Goal: Task Accomplishment & Management: Complete application form

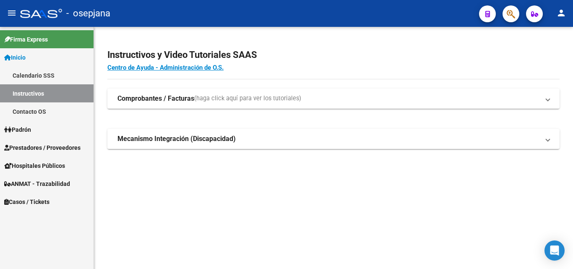
click at [23, 56] on span "Inicio" at bounding box center [14, 57] width 21 height 9
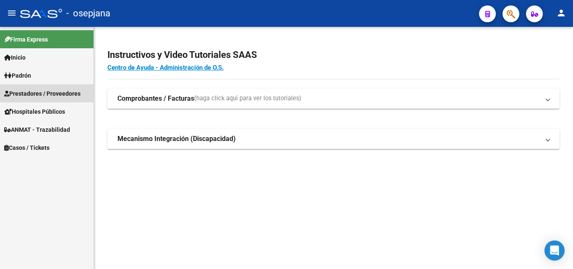
click at [56, 94] on span "Prestadores / Proveedores" at bounding box center [42, 93] width 76 height 9
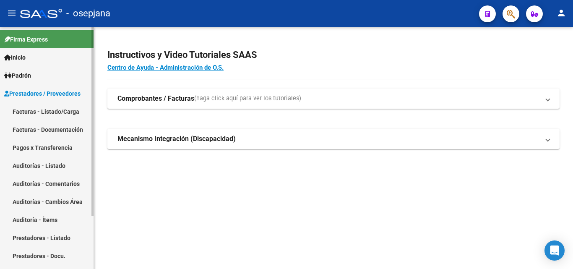
click at [60, 111] on link "Facturas - Listado/Carga" at bounding box center [47, 111] width 94 height 18
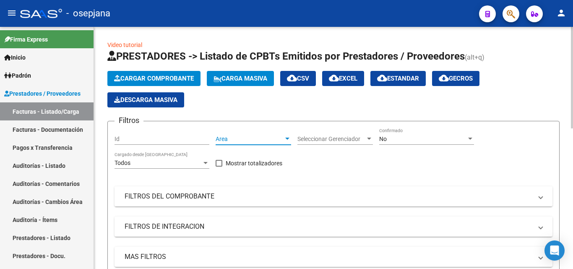
click at [264, 141] on span "Area" at bounding box center [250, 139] width 68 height 7
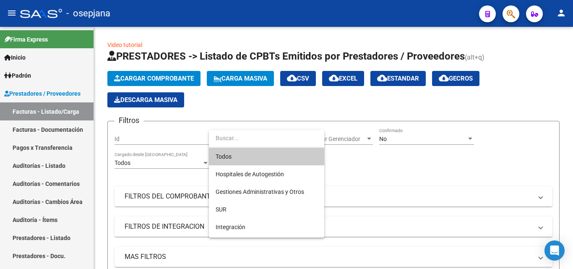
click at [241, 157] on span "Todos" at bounding box center [267, 157] width 102 height 18
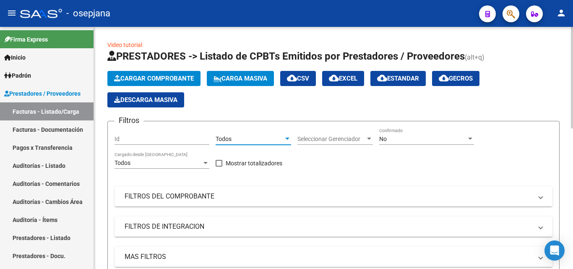
click at [335, 141] on span "Seleccionar Gerenciador" at bounding box center [332, 139] width 68 height 7
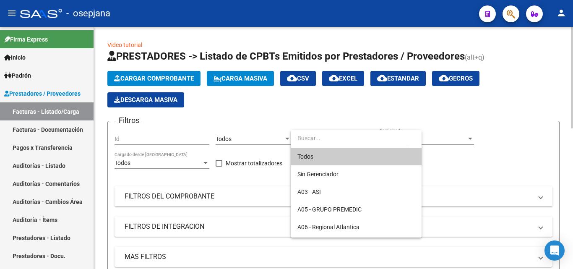
click at [312, 154] on span "Todos" at bounding box center [357, 157] width 118 height 18
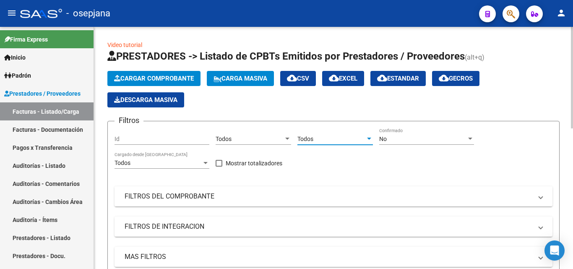
click at [424, 141] on div "No" at bounding box center [423, 139] width 87 height 7
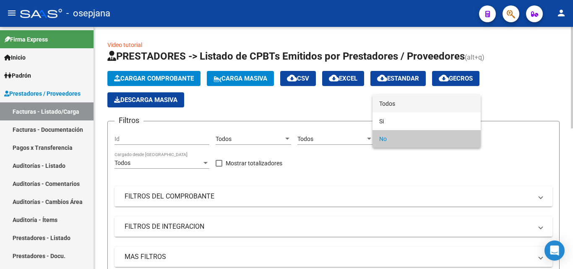
click at [403, 105] on span "Todos" at bounding box center [427, 104] width 95 height 18
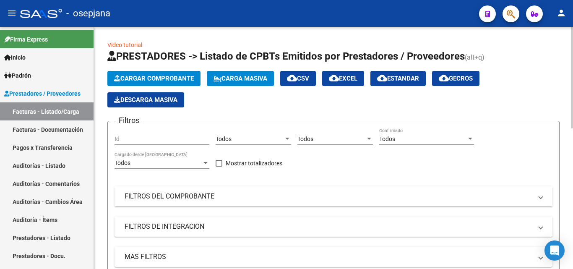
click at [265, 195] on mat-panel-title "FILTROS DEL COMPROBANTE" at bounding box center [329, 196] width 408 height 9
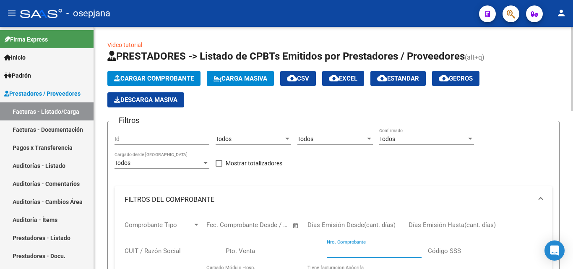
click at [335, 251] on input "Nro. Comprobante" at bounding box center [374, 251] width 95 height 8
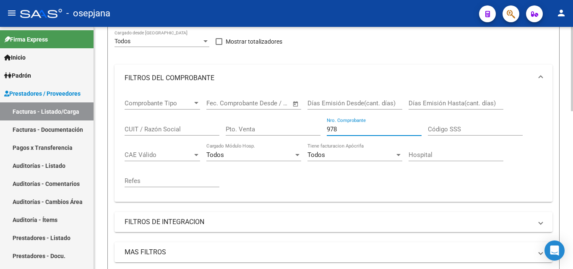
scroll to position [135, 0]
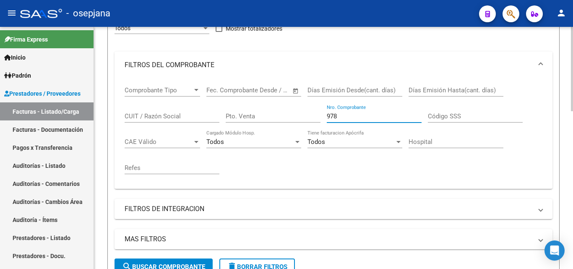
click at [567, 170] on div "Video tutorial PRESTADORES -> Listado de CPBTs Emitidos por Prestadores / Prove…" at bounding box center [335, 236] width 482 height 688
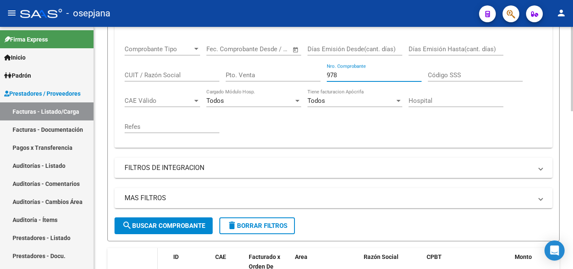
type input "978"
click at [135, 262] on datatable-header-cell at bounding box center [142, 266] width 29 height 37
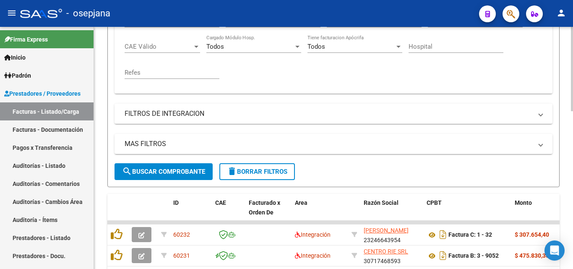
scroll to position [249, 0]
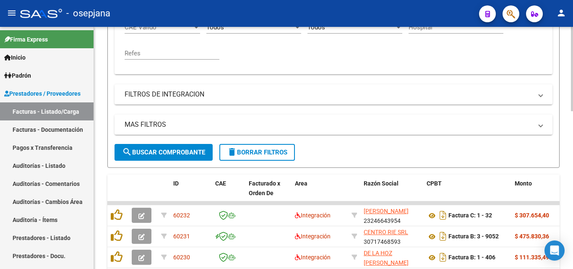
click at [567, 194] on div "Video tutorial PRESTADORES -> Listado de CPBTs Emitidos por Prestadores / Prove…" at bounding box center [335, 121] width 482 height 688
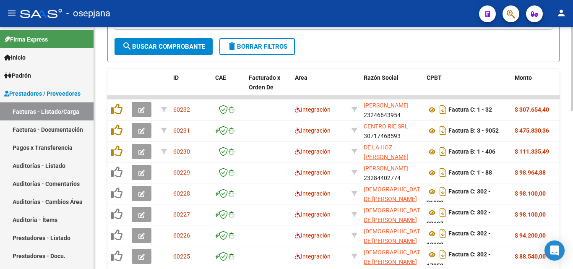
click at [567, 193] on div at bounding box center [572, 194] width 2 height 84
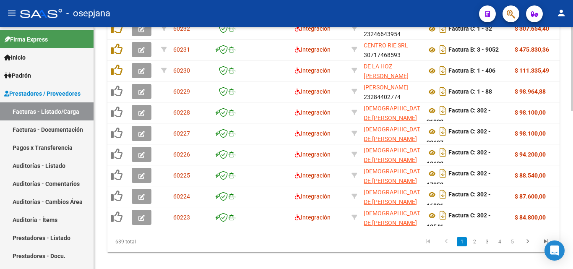
scroll to position [445, 0]
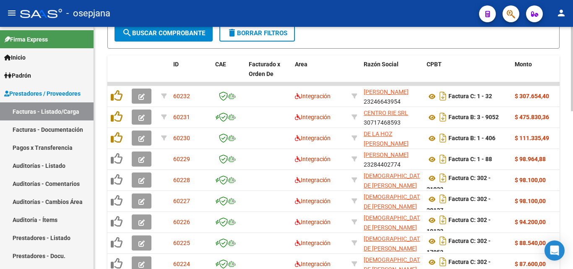
click at [567, 200] on div "Video tutorial PRESTADORES -> Listado de CPBTs Emitidos por Prestadores / Prove…" at bounding box center [335, 2] width 482 height 688
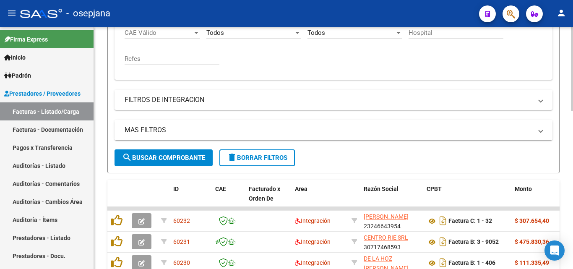
scroll to position [202, 0]
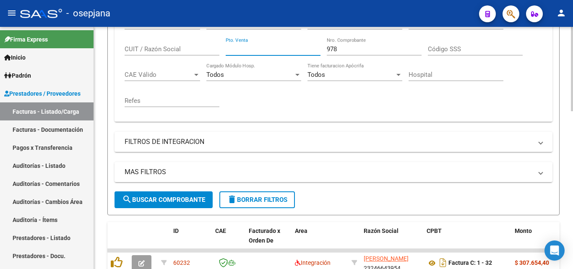
click at [267, 49] on input "Pto. Venta" at bounding box center [273, 49] width 95 height 8
type input "2"
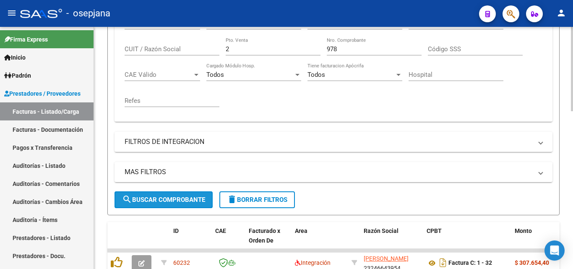
click at [175, 195] on button "search Buscar Comprobante" at bounding box center [164, 199] width 98 height 17
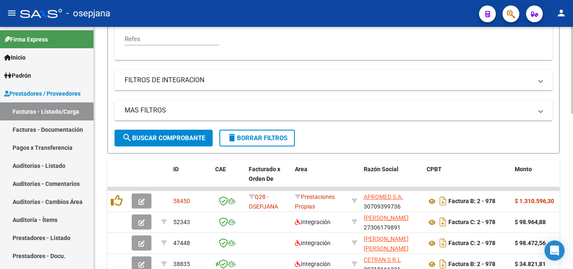
scroll to position [266, 0]
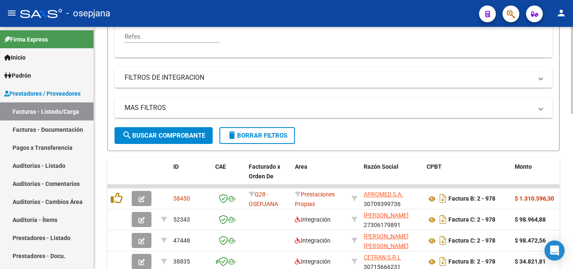
click at [567, 186] on div "Video tutorial PRESTADORES -> Listado de CPBTs Emitidos por Prestadores / Prove…" at bounding box center [335, 95] width 482 height 668
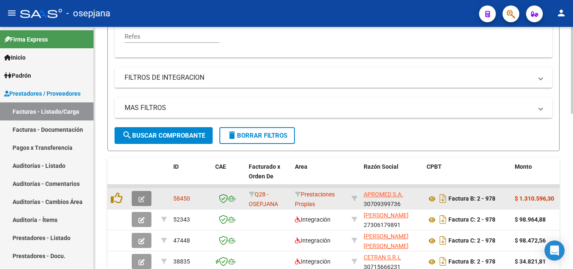
click at [141, 197] on icon "button" at bounding box center [142, 199] width 6 height 6
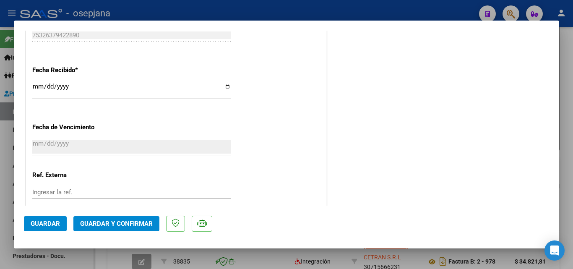
scroll to position [555, 0]
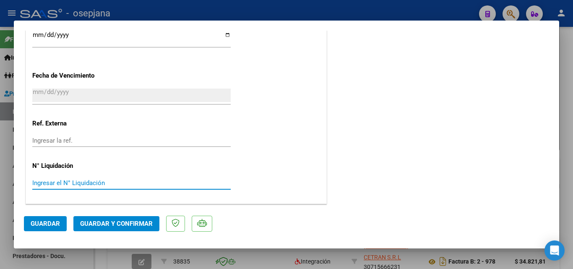
click at [51, 182] on input "Ingresar el N° Liquidación" at bounding box center [131, 183] width 199 height 8
type input "32718"
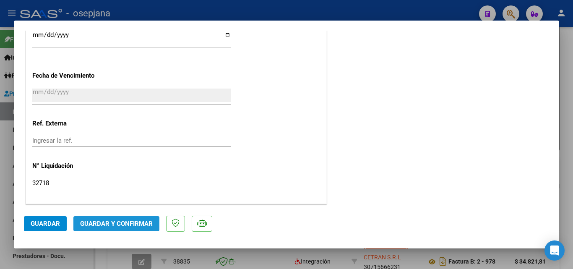
click at [106, 227] on span "Guardar y Confirmar" at bounding box center [116, 224] width 73 height 8
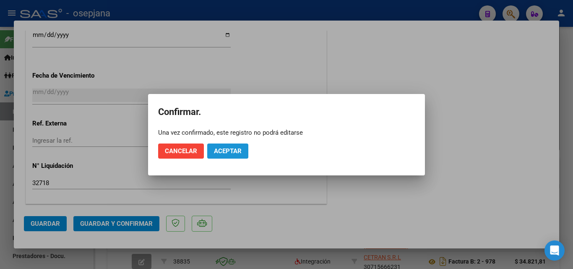
drag, startPoint x: 233, startPoint y: 152, endPoint x: 246, endPoint y: 141, distance: 17.3
click at [233, 152] on span "Aceptar" at bounding box center [228, 151] width 28 height 8
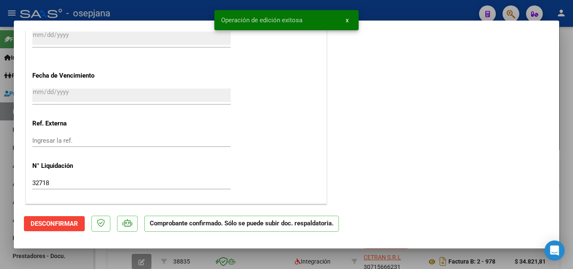
click at [425, 16] on div at bounding box center [286, 134] width 573 height 269
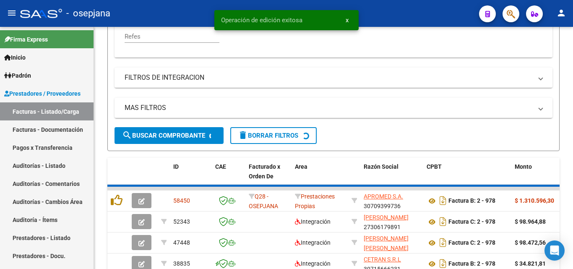
scroll to position [266, 0]
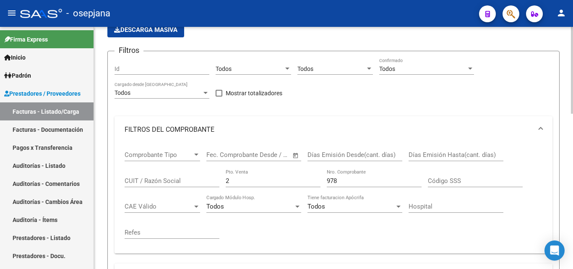
click at [567, 77] on div at bounding box center [572, 95] width 2 height 87
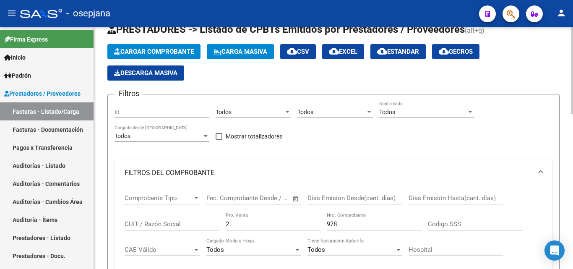
scroll to position [69, 0]
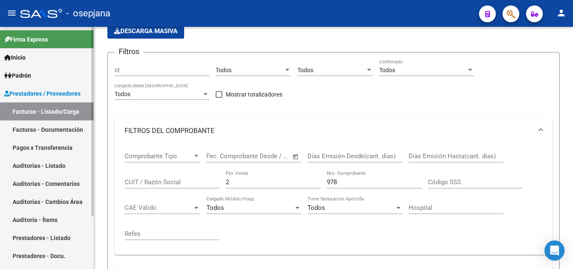
click at [40, 170] on link "Auditorías - Listado" at bounding box center [47, 166] width 94 height 18
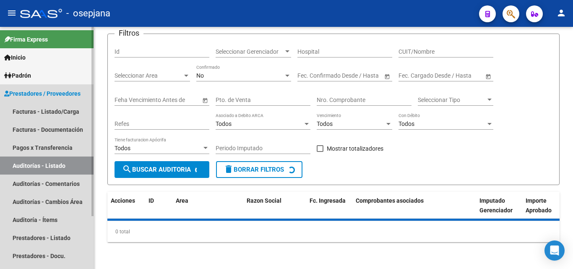
scroll to position [57, 0]
click at [40, 167] on link "Auditorías - Listado" at bounding box center [47, 166] width 94 height 18
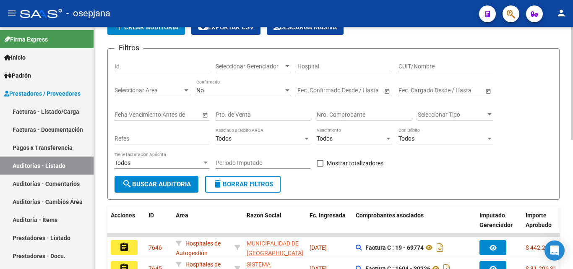
scroll to position [0, 0]
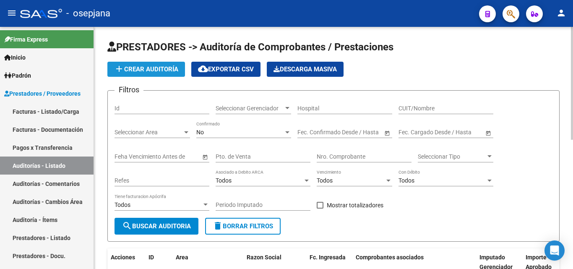
click at [165, 64] on button "add Crear Auditoría" at bounding box center [146, 69] width 78 height 15
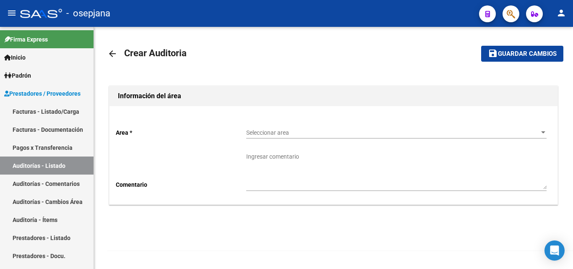
click at [272, 133] on span "Seleccionar area" at bounding box center [392, 132] width 293 height 7
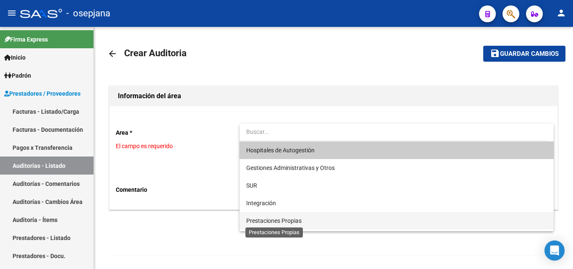
click at [256, 222] on span "Prestaciones Propias" at bounding box center [273, 220] width 55 height 7
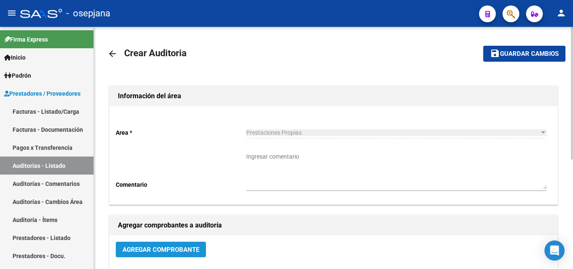
click at [169, 250] on span "Agregar Comprobante" at bounding box center [161, 250] width 77 height 8
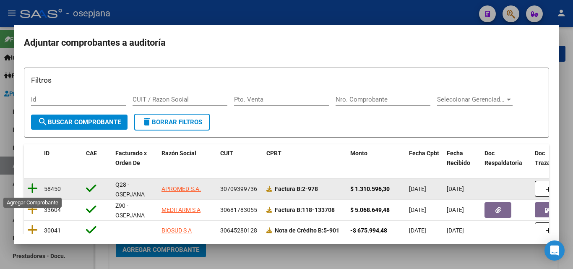
click at [30, 187] on icon at bounding box center [32, 189] width 10 height 12
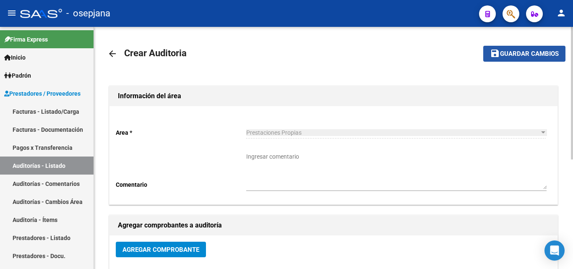
click at [513, 54] on span "Guardar cambios" at bounding box center [529, 54] width 59 height 8
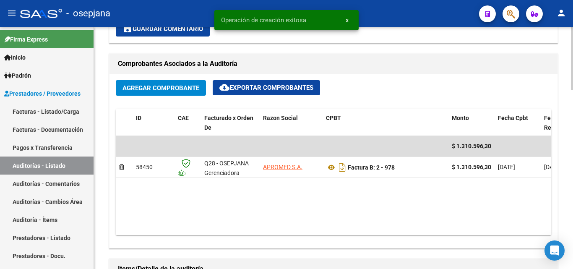
scroll to position [376, 0]
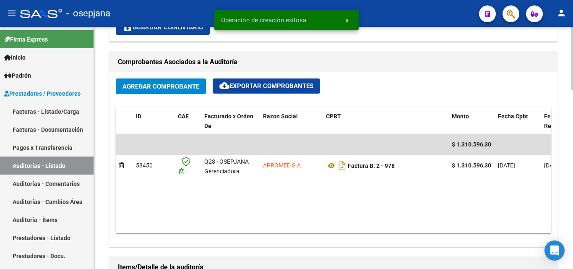
click at [558, 184] on div "arrow_back Editar 7648 cloud_download Generar informe Puede notificar al gerenc…" at bounding box center [335, 113] width 482 height 924
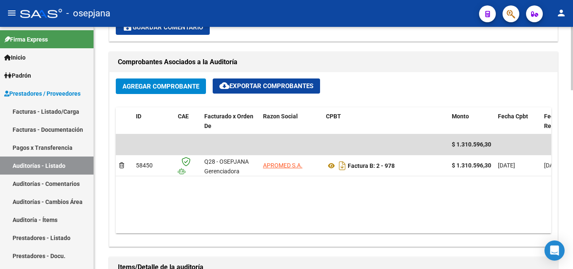
scroll to position [418, 0]
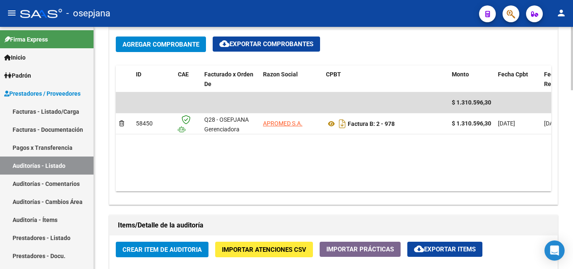
click at [158, 254] on button "Crear Item de Auditoria" at bounding box center [162, 250] width 93 height 16
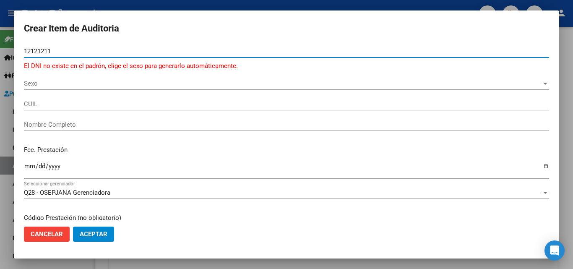
type input "12121211"
click at [31, 87] on div "Sexo Sexo" at bounding box center [287, 83] width 526 height 13
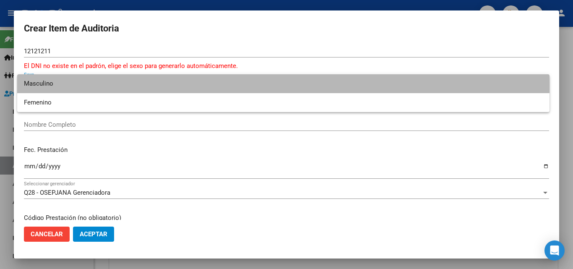
click at [35, 85] on span "Masculino" at bounding box center [283, 83] width 519 height 19
type input "20121212111"
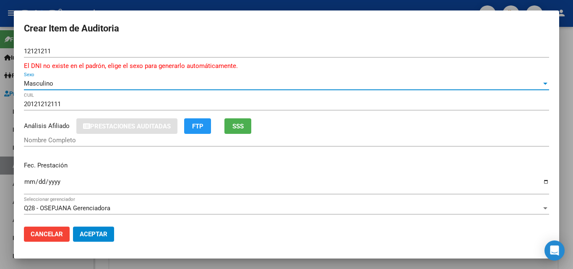
type input "[PERSON_NAME]"
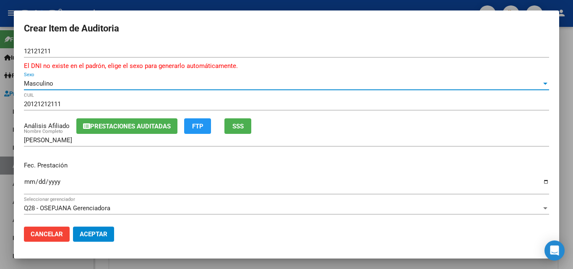
click at [23, 180] on mat-dialog-content "12121211 Nro Documento El DNI no existe en el padrón, elige el sexo para genera…" at bounding box center [287, 132] width 546 height 175
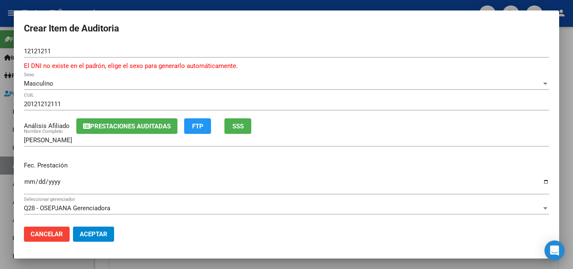
click at [27, 182] on input "Ingresar la fecha" at bounding box center [287, 184] width 526 height 13
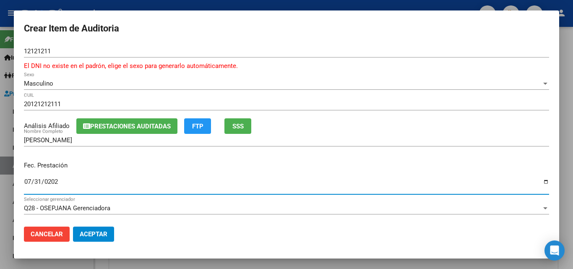
type input "[DATE]"
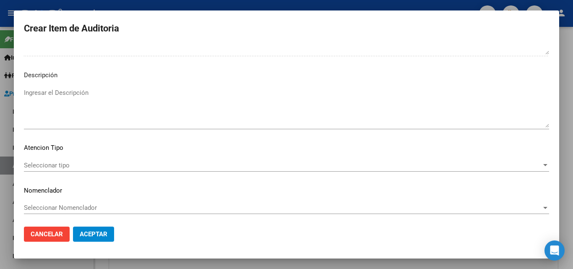
scroll to position [591, 0]
click at [35, 164] on span "Seleccionar tipo" at bounding box center [283, 164] width 518 height 8
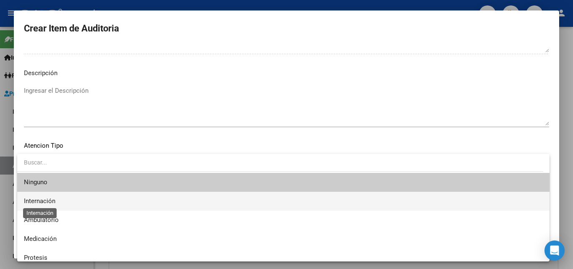
click at [45, 204] on span "Internación" at bounding box center [39, 201] width 31 height 8
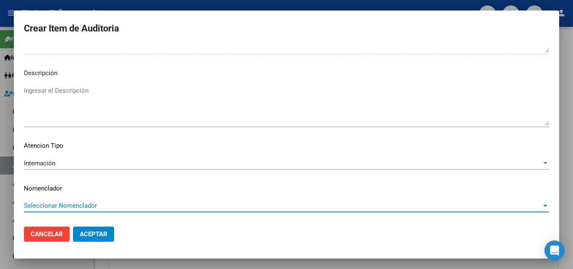
click at [49, 206] on span "Seleccionar Nomenclador" at bounding box center [283, 206] width 518 height 8
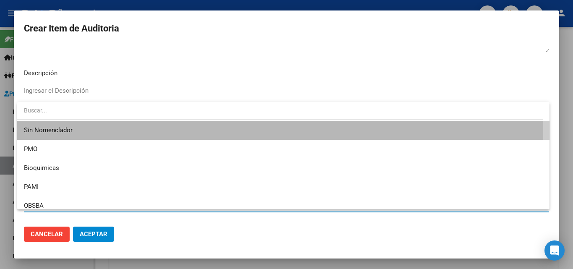
click at [49, 132] on span "Sin Nomenclador" at bounding box center [283, 130] width 519 height 19
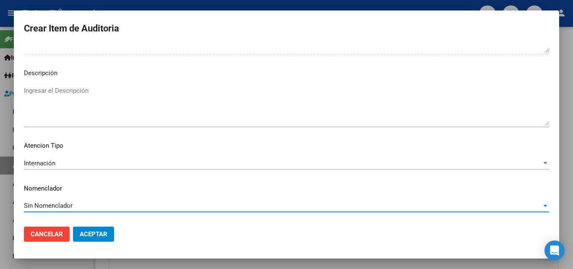
click at [51, 93] on textarea "Ingresar el Descripción" at bounding box center [287, 105] width 526 height 39
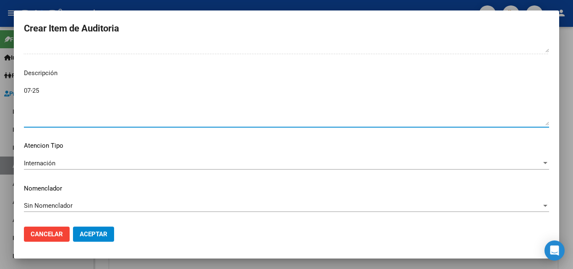
type textarea "07-25"
click at [88, 236] on span "Aceptar" at bounding box center [94, 234] width 28 height 8
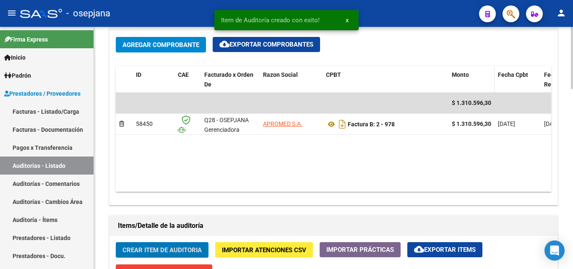
scroll to position [419, 0]
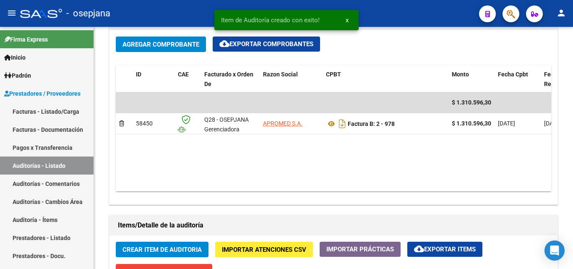
click at [386, 16] on div "- osepjana" at bounding box center [246, 13] width 453 height 18
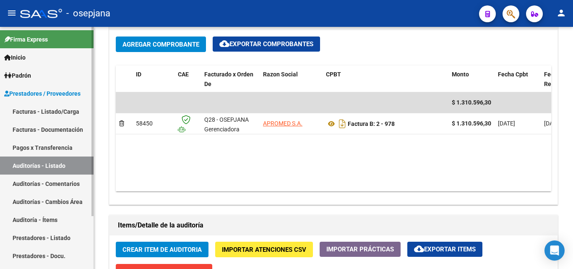
click at [39, 110] on link "Facturas - Listado/Carga" at bounding box center [47, 111] width 94 height 18
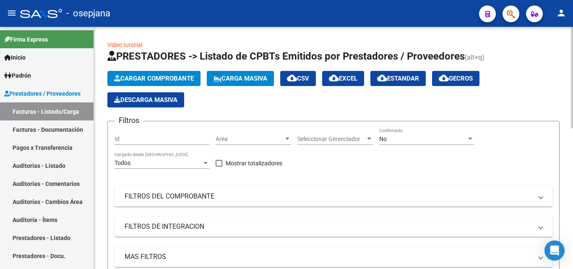
click at [247, 140] on span "Area" at bounding box center [250, 139] width 68 height 7
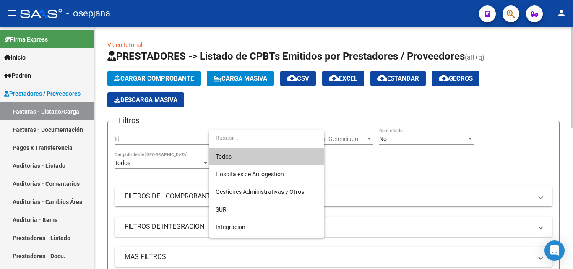
click at [246, 155] on span "Todos" at bounding box center [267, 157] width 102 height 18
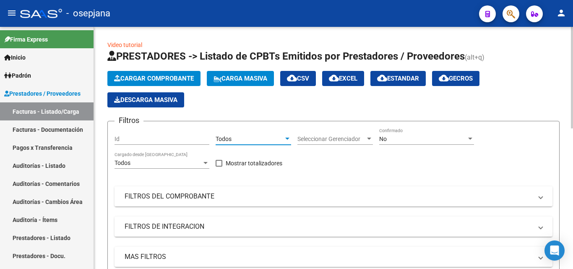
click at [329, 141] on span "Seleccionar Gerenciador" at bounding box center [332, 139] width 68 height 7
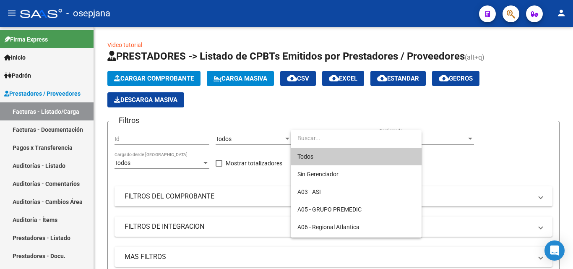
drag, startPoint x: 311, startPoint y: 154, endPoint x: 354, endPoint y: 151, distance: 43.7
click at [312, 153] on span "Todos" at bounding box center [357, 157] width 118 height 18
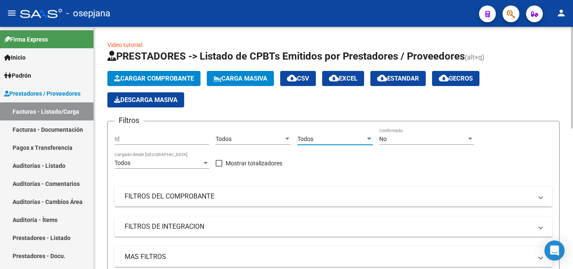
click at [409, 142] on div "No" at bounding box center [423, 139] width 87 height 7
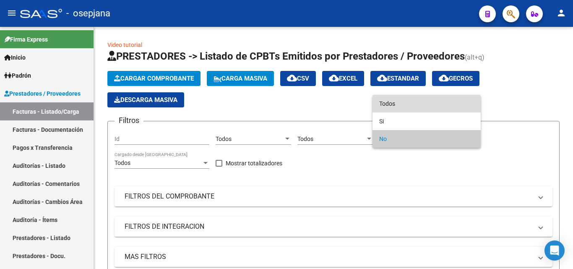
click at [396, 102] on span "Todos" at bounding box center [427, 104] width 95 height 18
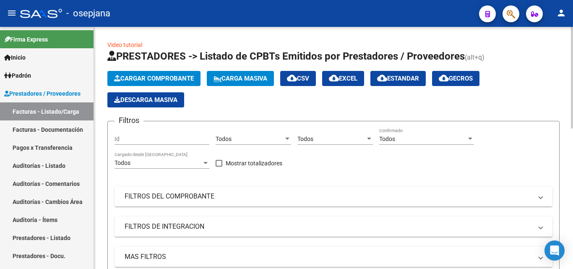
click at [210, 195] on mat-panel-title "FILTROS DEL COMPROBANTE" at bounding box center [329, 196] width 408 height 9
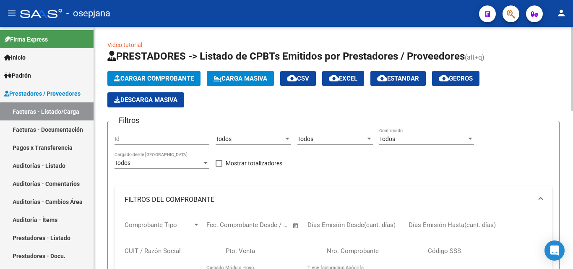
click at [271, 246] on div "Pto. Venta" at bounding box center [273, 248] width 95 height 18
type input "2"
click at [368, 250] on input "Nro. Comprobante" at bounding box center [374, 251] width 95 height 8
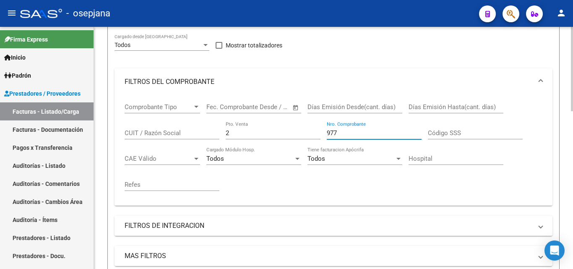
scroll to position [122, 0]
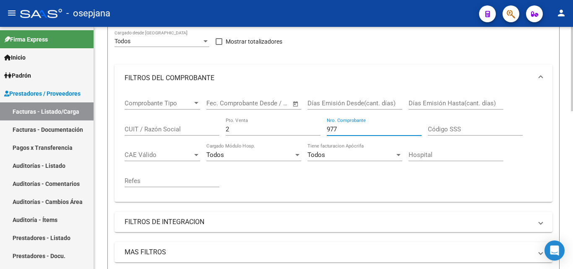
click at [567, 148] on div at bounding box center [572, 112] width 2 height 84
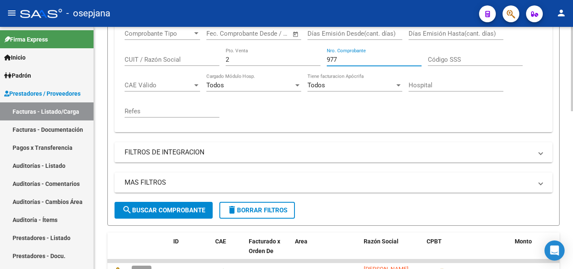
scroll to position [200, 0]
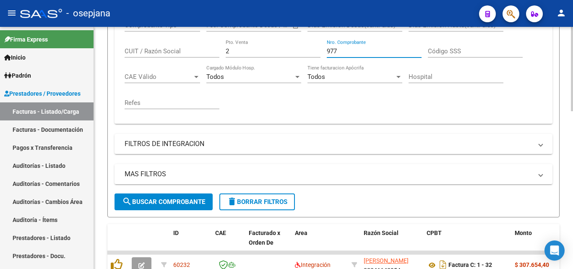
click at [567, 172] on div "Video tutorial PRESTADORES -> Listado de CPBTs Emitidos por Prestadores / Prove…" at bounding box center [335, 171] width 482 height 688
type input "977"
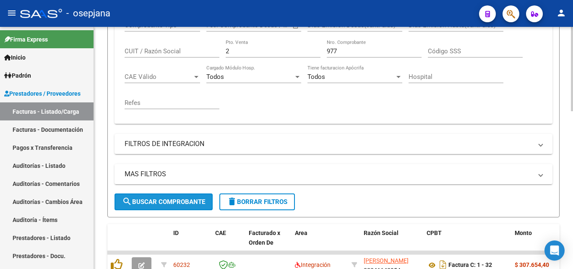
click at [174, 202] on span "search Buscar Comprobante" at bounding box center [163, 202] width 83 height 8
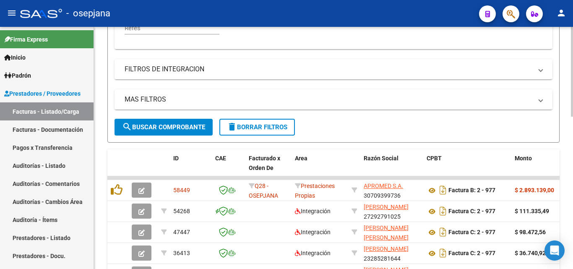
scroll to position [279, 0]
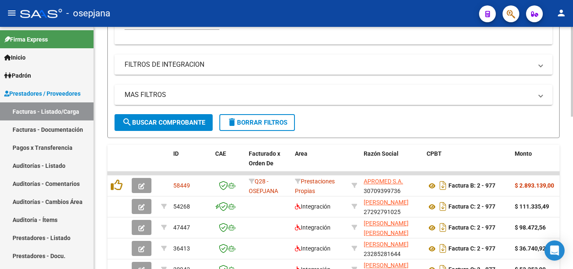
click at [567, 196] on div "Video tutorial PRESTADORES -> Listado de CPBTs Emitidos por Prestadores / Prove…" at bounding box center [335, 71] width 482 height 647
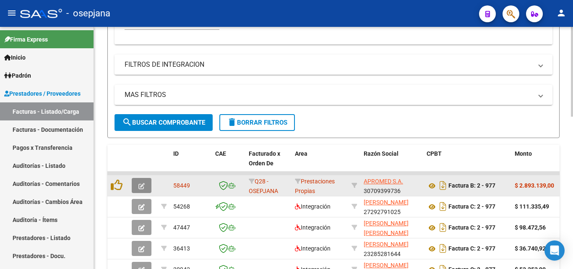
click at [137, 185] on button "button" at bounding box center [142, 185] width 20 height 15
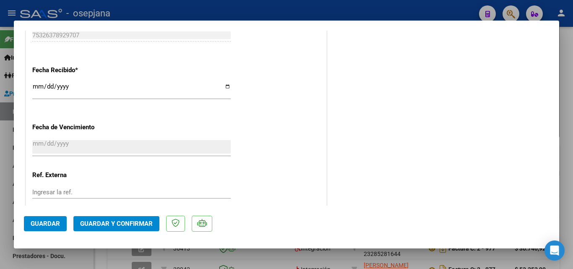
scroll to position [555, 0]
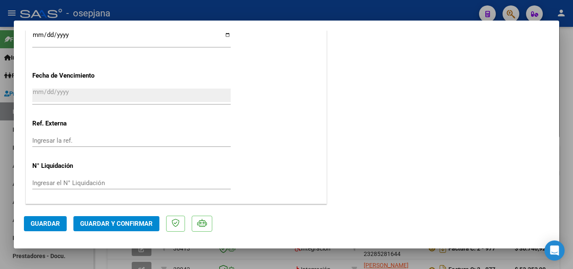
click at [84, 179] on input "Ingresar el N° Liquidación" at bounding box center [131, 183] width 199 height 8
type input "32717"
click at [107, 223] on span "Guardar y Confirmar" at bounding box center [116, 224] width 73 height 8
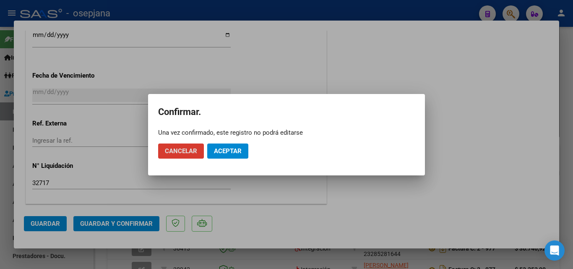
click at [231, 151] on span "Aceptar" at bounding box center [228, 151] width 28 height 8
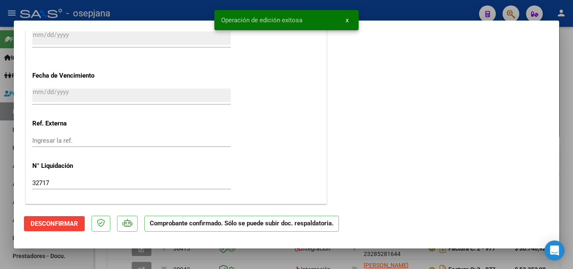
click at [367, 8] on div "Operación de edición exitosa x" at bounding box center [286, 20] width 165 height 40
drag, startPoint x: 398, startPoint y: 13, endPoint x: 362, endPoint y: 13, distance: 36.1
click at [398, 13] on div at bounding box center [286, 134] width 573 height 269
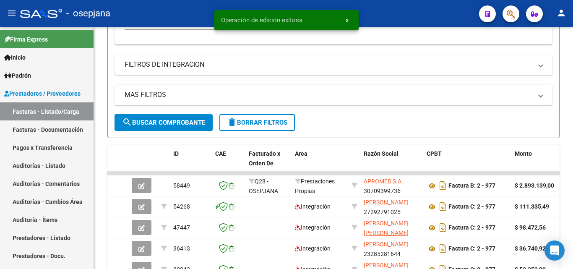
scroll to position [279, 0]
click at [53, 163] on link "Auditorías - Listado" at bounding box center [47, 166] width 94 height 18
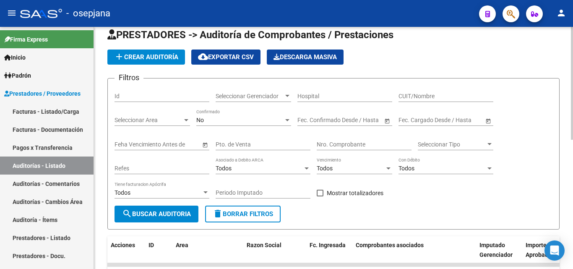
scroll to position [0, 0]
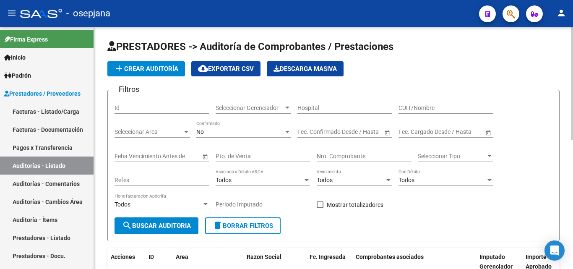
click at [567, 35] on div at bounding box center [572, 83] width 2 height 113
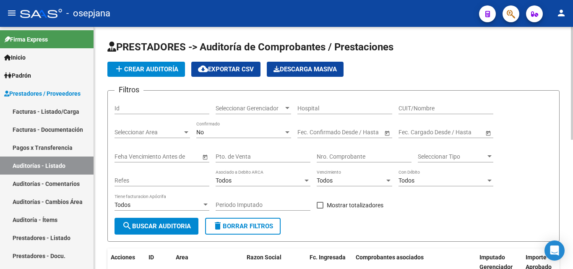
click at [157, 71] on span "add Crear Auditoría" at bounding box center [146, 69] width 64 height 8
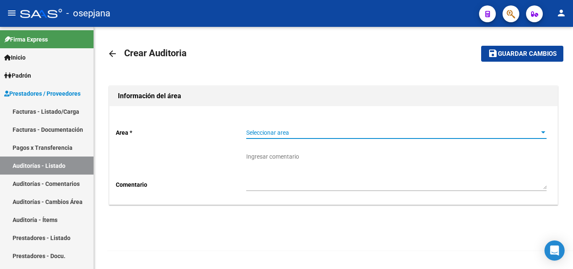
click at [259, 132] on span "Seleccionar area" at bounding box center [392, 132] width 293 height 7
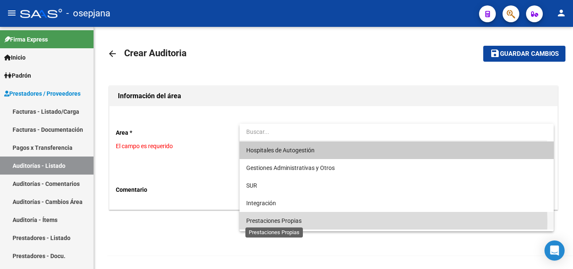
click at [271, 222] on span "Prestaciones Propias" at bounding box center [273, 220] width 55 height 7
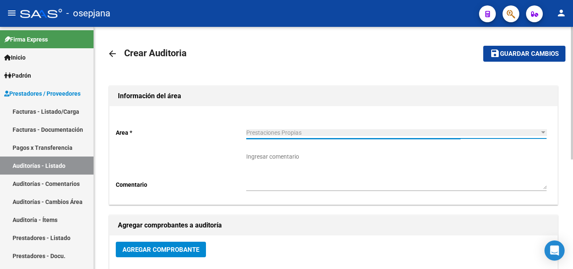
click at [150, 249] on span "Agregar Comprobante" at bounding box center [161, 250] width 77 height 8
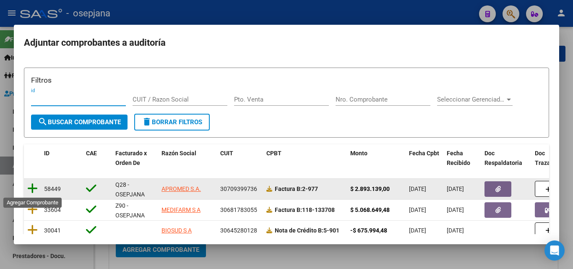
click at [32, 188] on icon at bounding box center [32, 189] width 10 height 12
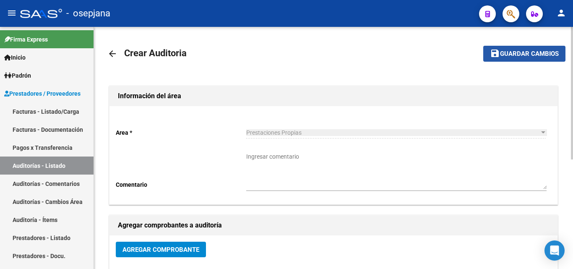
click at [512, 50] on span "Guardar cambios" at bounding box center [529, 54] width 59 height 8
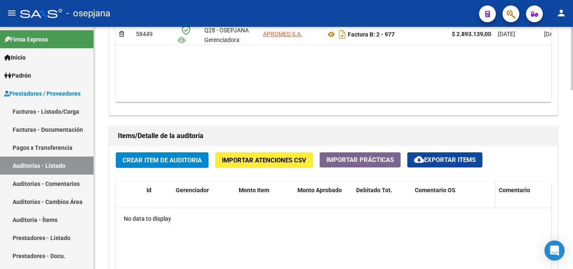
scroll to position [506, 0]
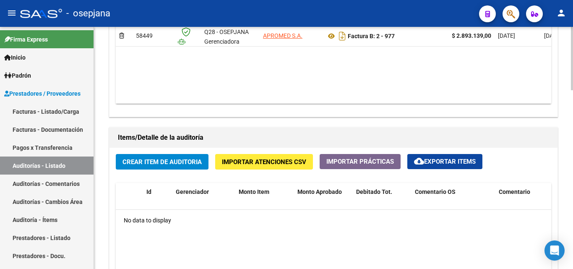
click at [171, 160] on span "Crear Item de Auditoria" at bounding box center [162, 162] width 79 height 8
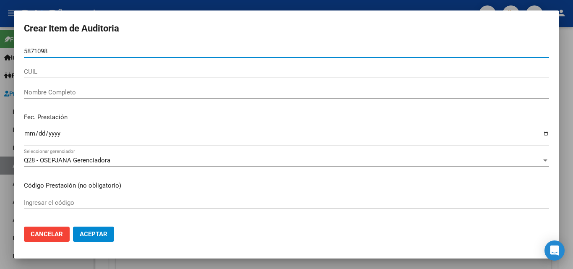
type input "58710989"
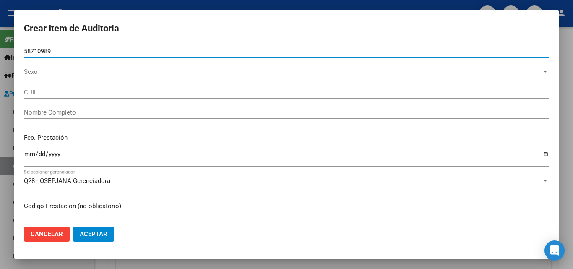
type input "20587109892"
type input "[PERSON_NAME] -"
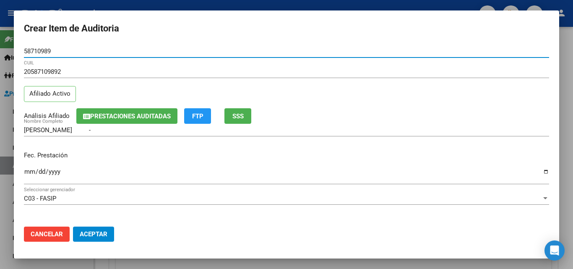
type input "58710989"
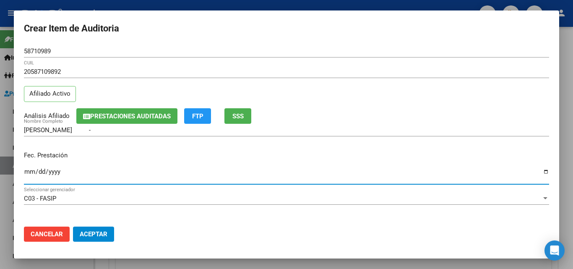
click at [29, 175] on input "Ingresar la fecha" at bounding box center [287, 174] width 526 height 13
type input "[DATE]"
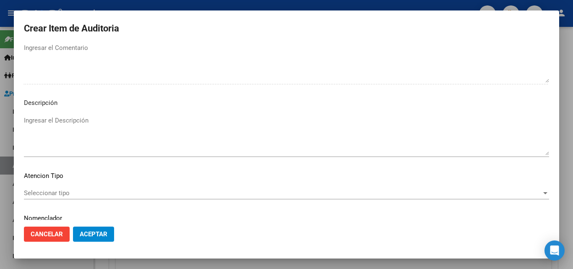
scroll to position [581, 0]
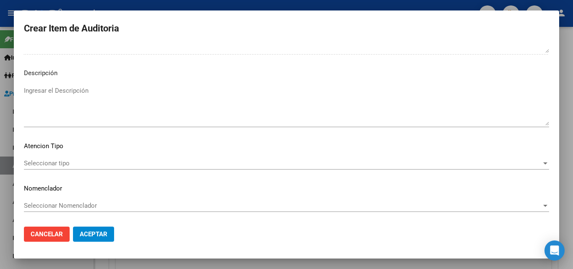
click at [31, 165] on span "Seleccionar tipo" at bounding box center [283, 164] width 518 height 8
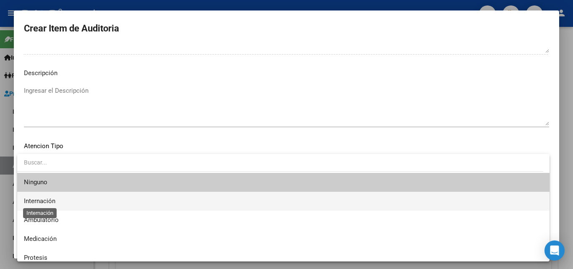
click at [45, 200] on span "Internación" at bounding box center [39, 201] width 31 height 8
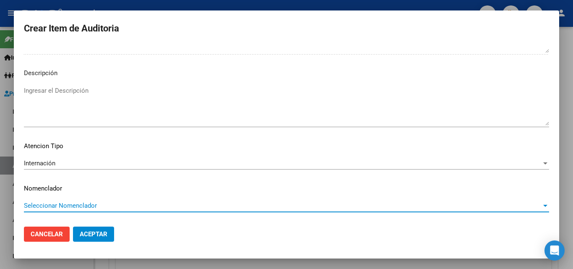
click at [54, 207] on span "Seleccionar Nomenclador" at bounding box center [283, 206] width 518 height 8
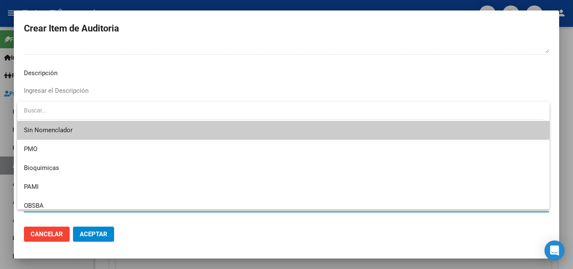
click at [46, 131] on span "Sin Nomenclador" at bounding box center [283, 130] width 519 height 19
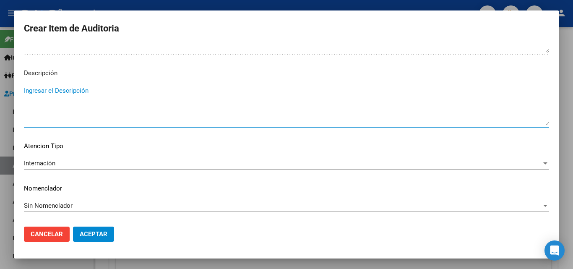
click at [33, 91] on textarea "Ingresar el Descripción" at bounding box center [287, 105] width 526 height 39
type textarea "07-25"
click at [92, 236] on span "Aceptar" at bounding box center [94, 234] width 28 height 8
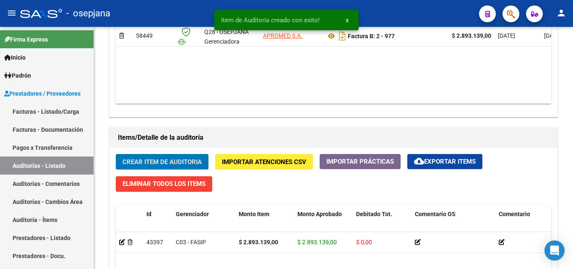
scroll to position [506, 0]
click at [404, 10] on div "- osepjana" at bounding box center [246, 13] width 453 height 18
